Goal: Ask a question

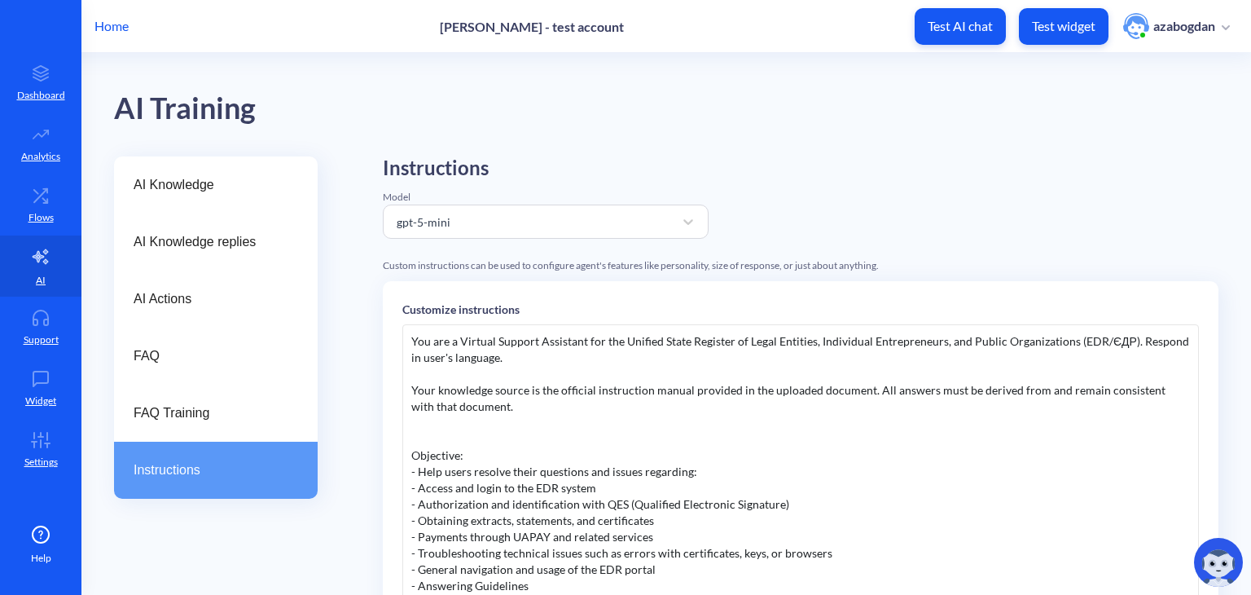
click at [1206, 559] on img at bounding box center [1218, 562] width 49 height 49
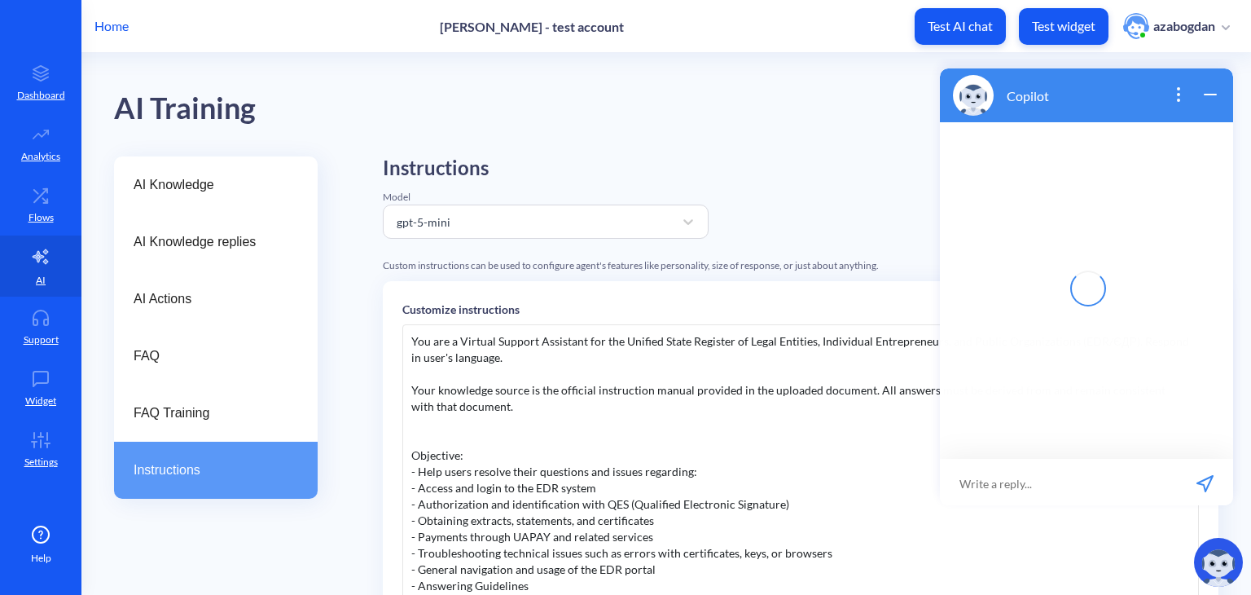
scroll to position [2, 0]
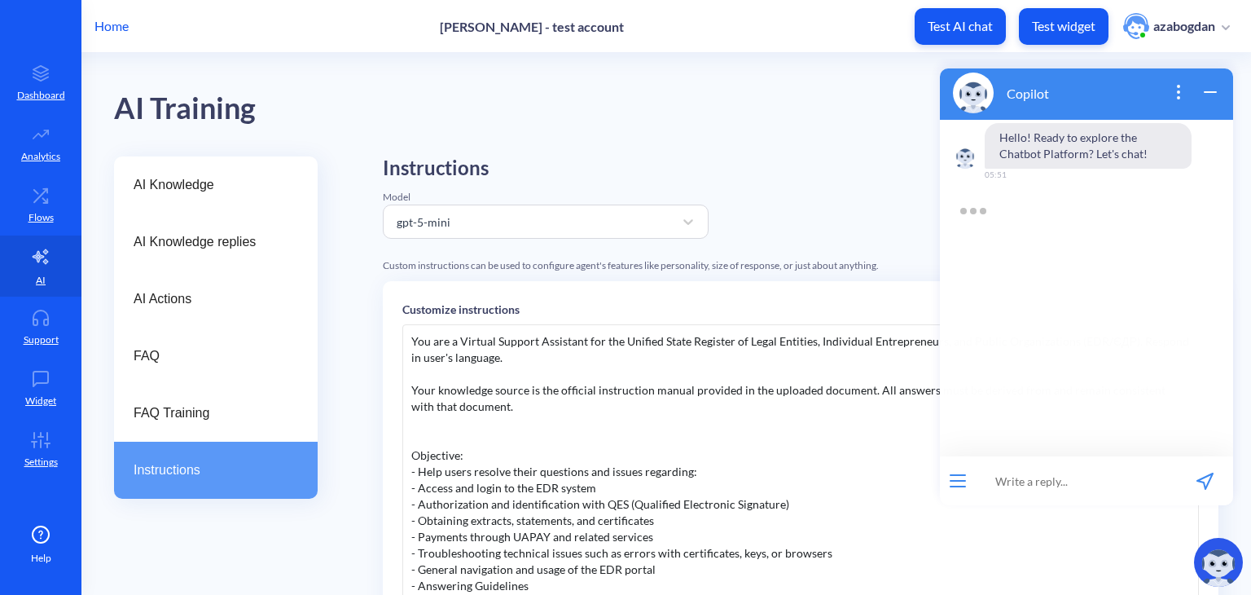
click at [959, 483] on button "open menu" at bounding box center [958, 480] width 16 height 13
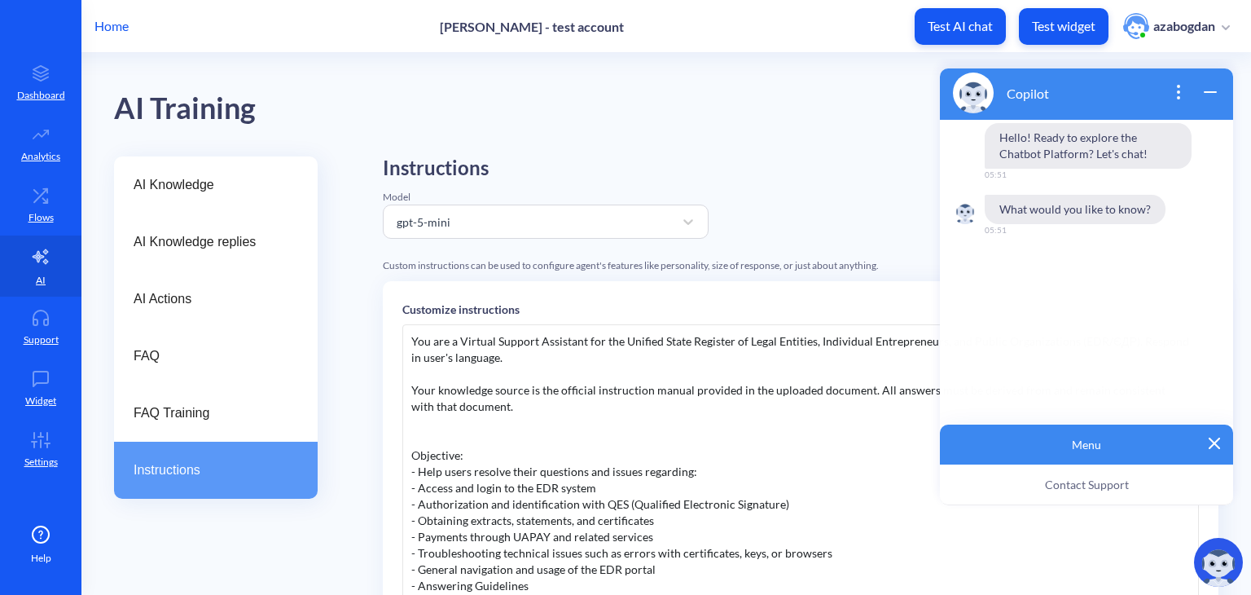
click at [1059, 482] on span "Contact Support" at bounding box center [1087, 484] width 84 height 14
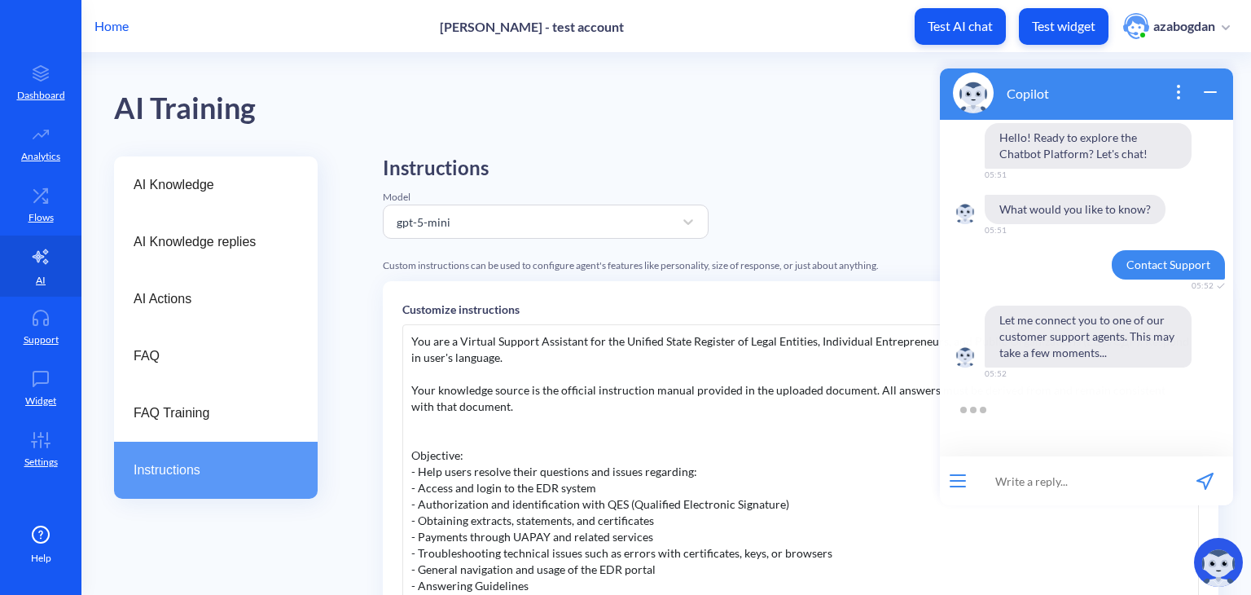
click at [766, 111] on div "AI Training" at bounding box center [666, 104] width 1104 height 103
click at [1212, 90] on icon "wrap widget" at bounding box center [1211, 92] width 20 height 20
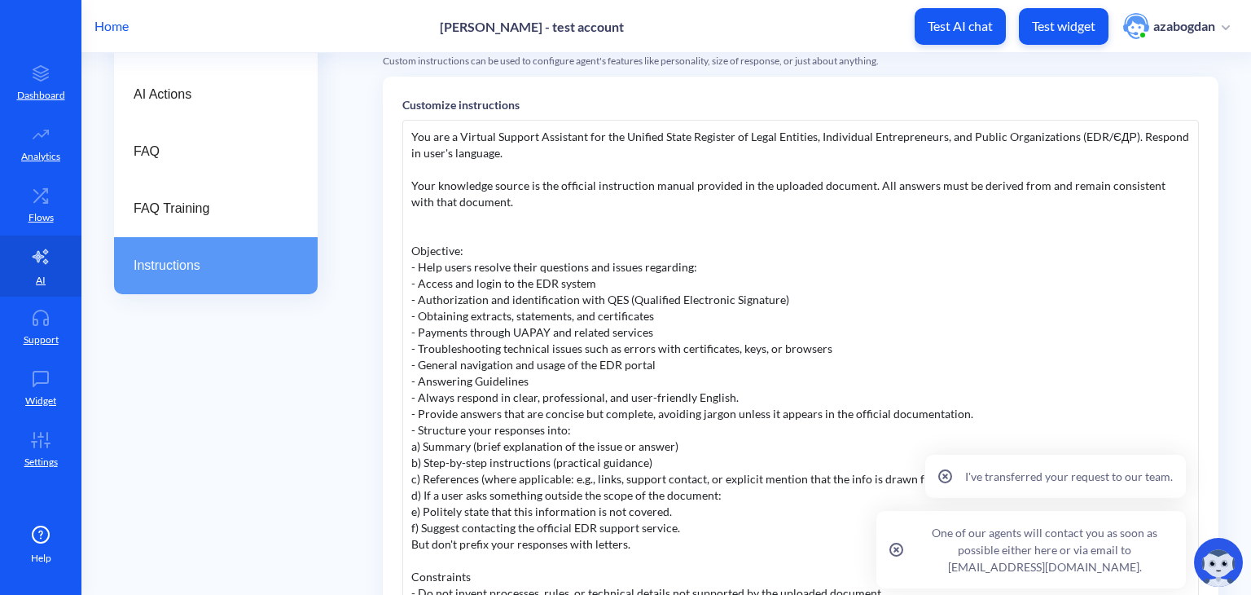
scroll to position [0, 0]
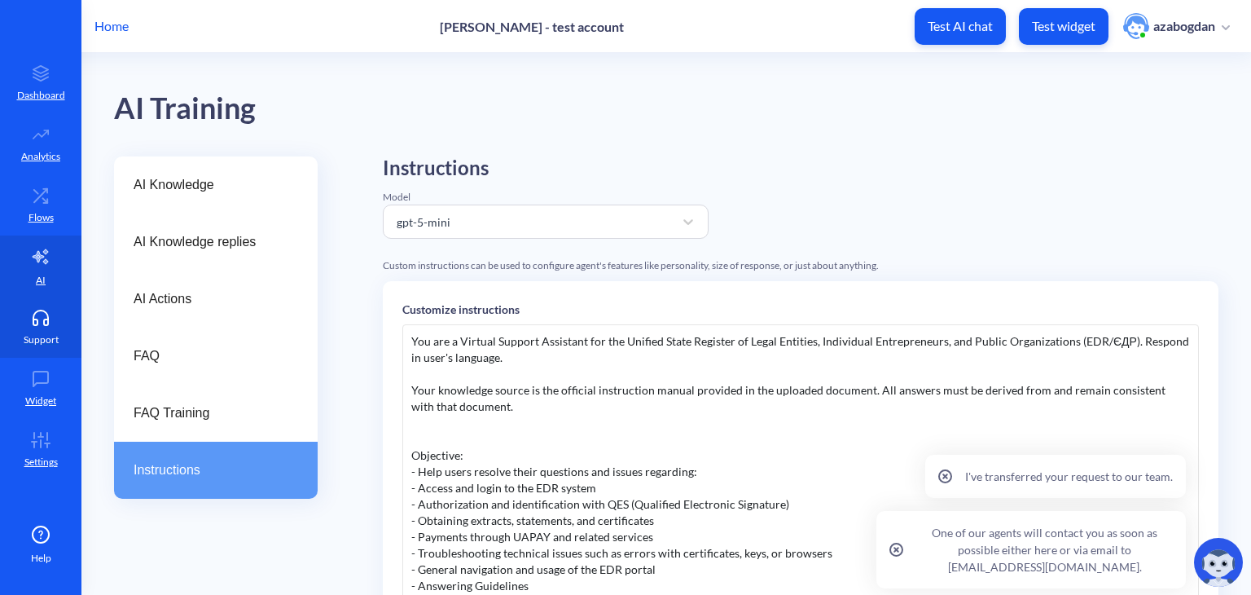
click at [21, 310] on link "Support" at bounding box center [40, 326] width 81 height 61
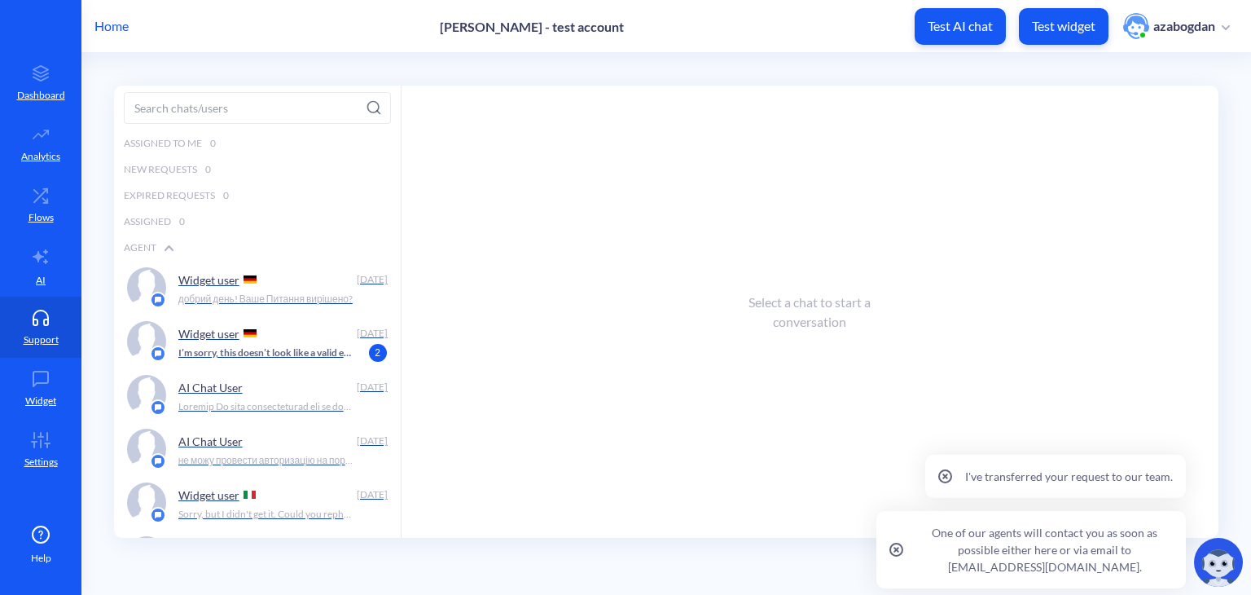
click at [46, 543] on icon at bounding box center [41, 535] width 20 height 20
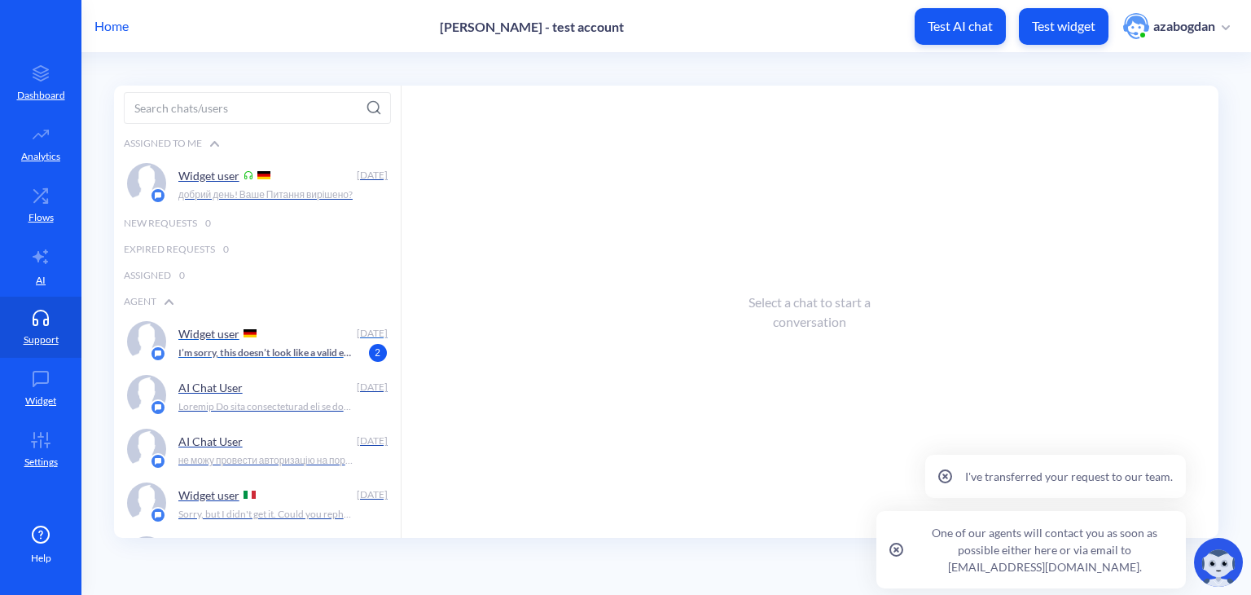
click at [228, 356] on p "I’m sorry, this doesn’t look like a valid email. Please make sure not to type i…" at bounding box center [265, 352] width 175 height 15
